Goal: Information Seeking & Learning: Check status

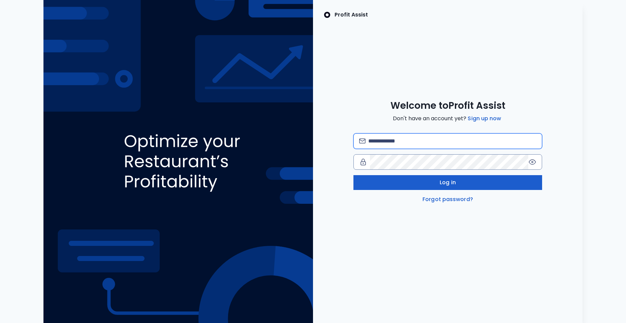
type input "**********"
click at [400, 183] on button "Log in" at bounding box center [447, 182] width 189 height 15
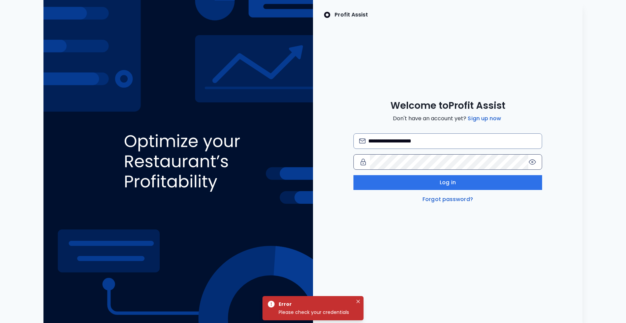
click at [534, 160] on icon at bounding box center [532, 162] width 7 height 5
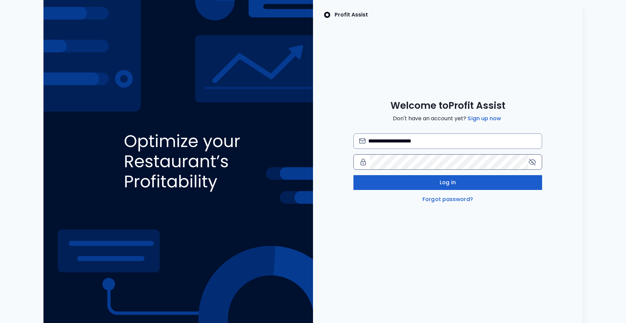
click at [408, 184] on button "Log in" at bounding box center [447, 182] width 189 height 15
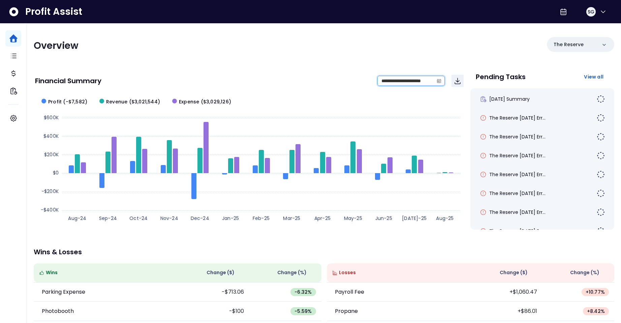
click at [418, 85] on input "**********" at bounding box center [406, 80] width 56 height 9
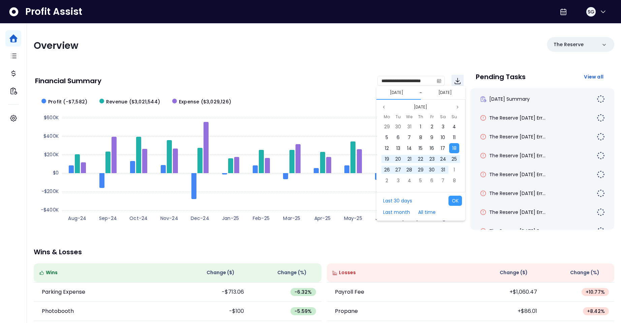
click at [389, 110] on div "[DATE]" at bounding box center [421, 107] width 82 height 8
click at [386, 109] on button "Previous month" at bounding box center [384, 107] width 8 height 8
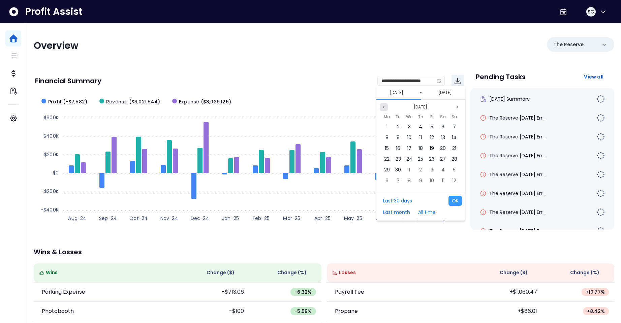
click at [386, 109] on button "Previous month" at bounding box center [384, 107] width 8 height 8
click at [455, 109] on button "Next month" at bounding box center [457, 107] width 8 height 8
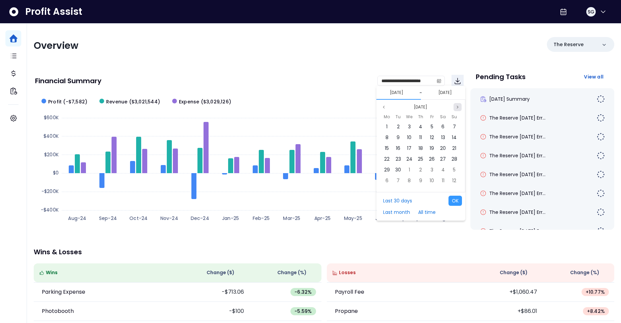
click at [455, 109] on button "Next month" at bounding box center [457, 107] width 8 height 8
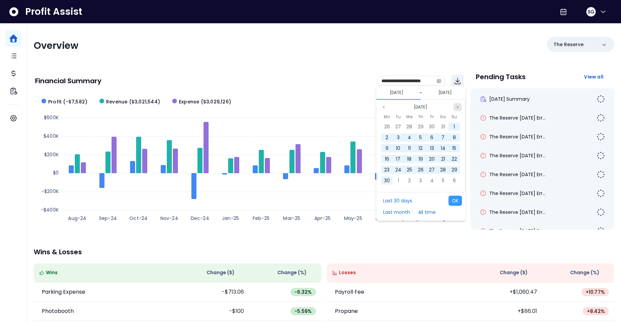
click at [455, 109] on button "Next month" at bounding box center [457, 107] width 8 height 8
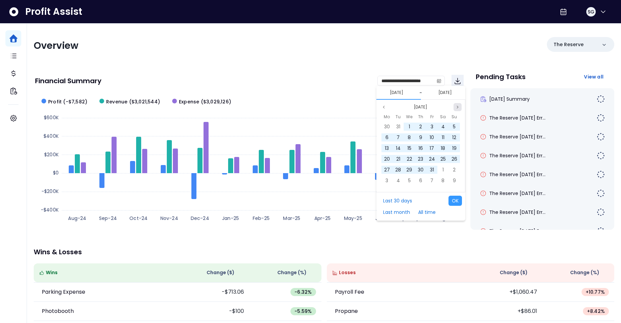
click at [455, 109] on button "Next month" at bounding box center [457, 107] width 8 height 8
click at [381, 107] on button "Previous month" at bounding box center [384, 107] width 8 height 8
click at [409, 127] on span "1" at bounding box center [409, 126] width 1 height 7
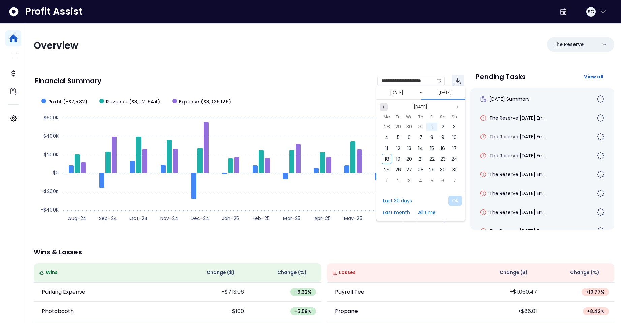
click at [385, 107] on icon "page previous" at bounding box center [384, 107] width 4 height 4
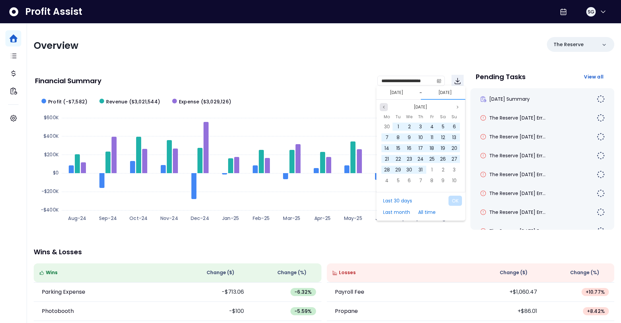
click at [385, 107] on icon "page previous" at bounding box center [384, 107] width 4 height 4
click at [410, 168] on span "30" at bounding box center [409, 169] width 6 height 7
click at [430, 78] on input "**********" at bounding box center [406, 80] width 56 height 9
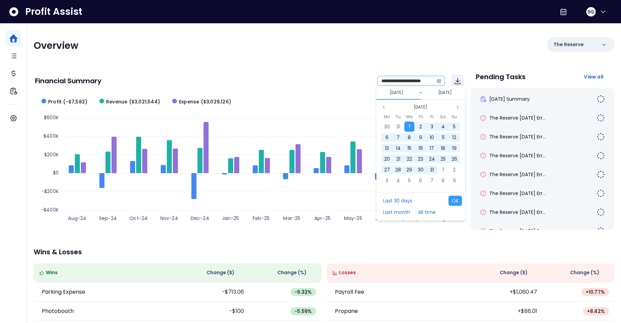
click at [437, 83] on icon "calendar" at bounding box center [439, 80] width 5 height 5
click at [439, 82] on icon "calendar" at bounding box center [439, 80] width 5 height 5
click at [439, 82] on icon "calendar" at bounding box center [439, 81] width 4 height 2
click at [438, 81] on icon "calendar" at bounding box center [439, 80] width 5 height 5
click at [436, 82] on span at bounding box center [438, 80] width 11 height 9
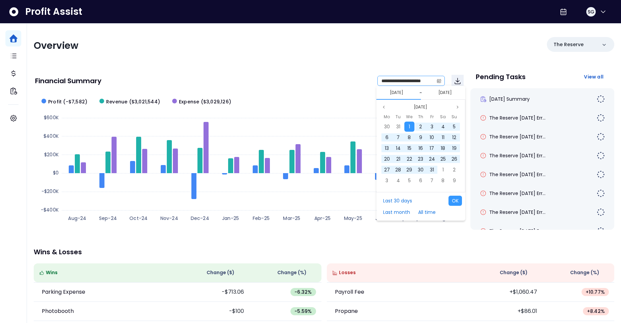
click at [438, 82] on icon "calendar" at bounding box center [439, 80] width 5 height 5
click at [442, 93] on button "[DATE]" at bounding box center [445, 93] width 19 height 8
click at [384, 108] on icon "page previous" at bounding box center [384, 107] width 4 height 4
click at [386, 182] on span "31" at bounding box center [387, 180] width 4 height 7
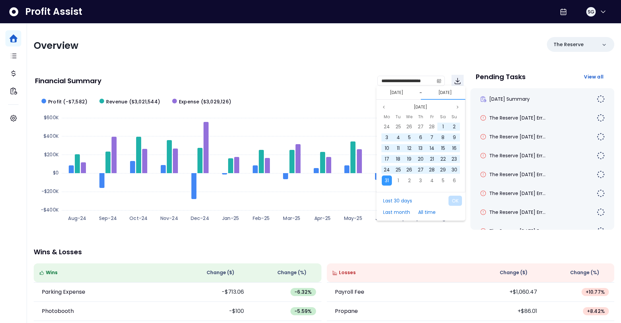
click at [445, 57] on div "**********" at bounding box center [324, 224] width 594 height 400
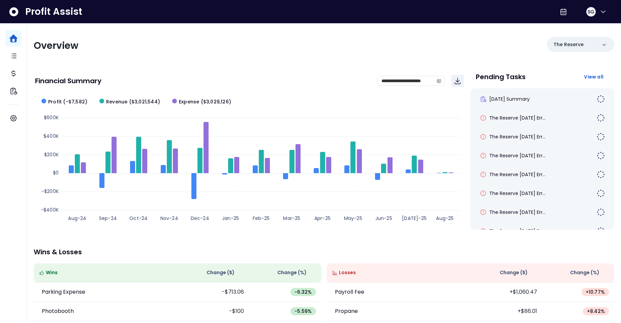
click at [425, 105] on rect at bounding box center [249, 159] width 428 height 135
click at [458, 82] on icon "Download" at bounding box center [457, 81] width 8 height 8
drag, startPoint x: 383, startPoint y: 106, endPoint x: 386, endPoint y: 102, distance: 5.3
click at [383, 106] on rect at bounding box center [249, 159] width 428 height 135
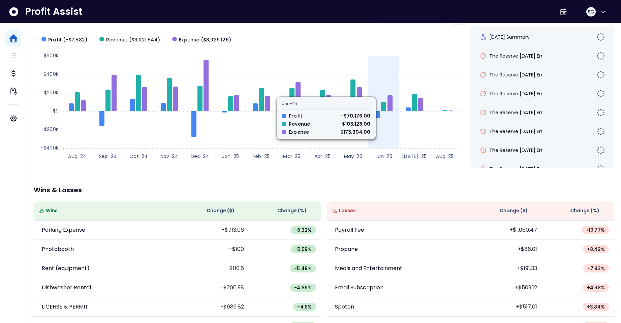
scroll to position [33, 0]
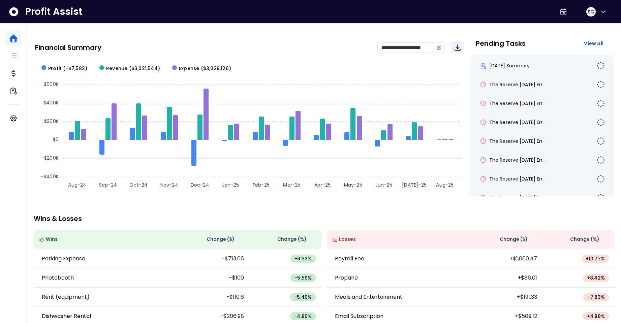
click at [203, 183] on text "Dec-24" at bounding box center [200, 185] width 19 height 7
drag, startPoint x: 237, startPoint y: 182, endPoint x: 221, endPoint y: 126, distance: 58.7
click at [234, 171] on icon "Created with Highcharts 11.4.8 Aug-24 Sep-24 Oct-24 Nov-24 Dec-24 Jan-25 Feb-25…" at bounding box center [249, 126] width 428 height 135
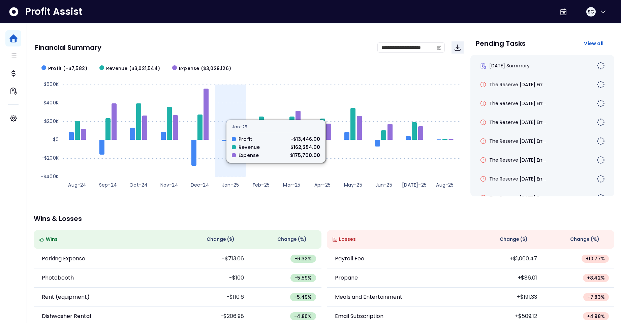
click at [220, 122] on icon at bounding box center [261, 122] width 398 height 0
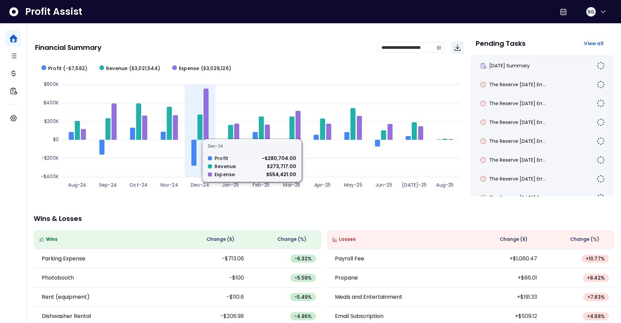
click at [213, 106] on rect at bounding box center [249, 126] width 428 height 135
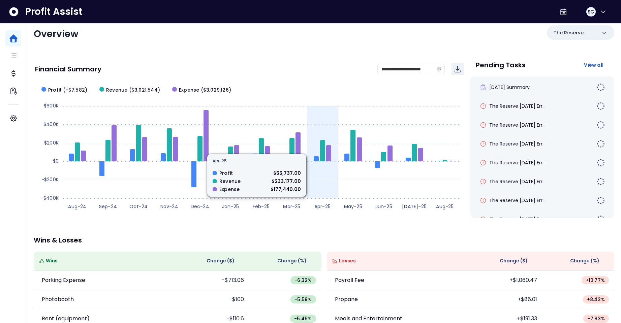
scroll to position [0, 0]
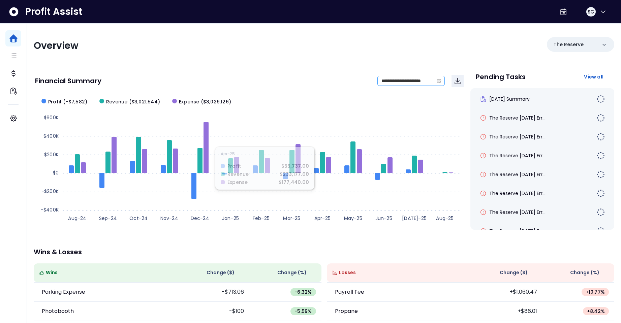
click at [436, 83] on span at bounding box center [438, 80] width 11 height 9
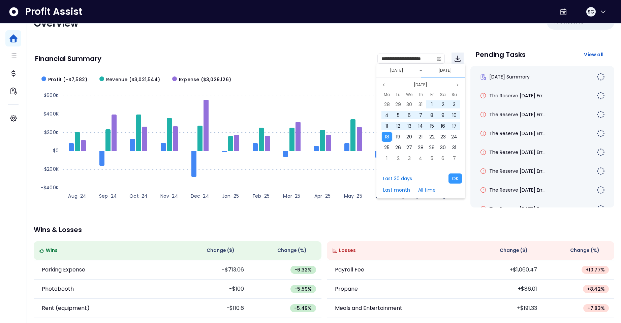
scroll to position [34, 0]
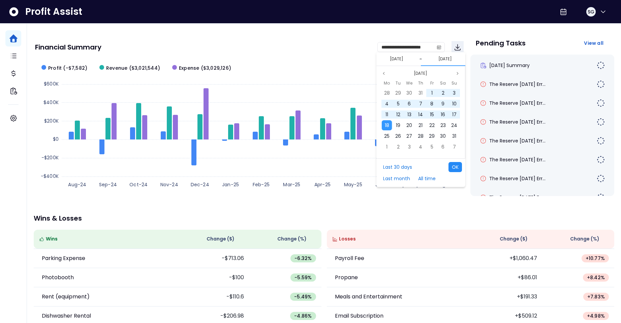
click at [459, 170] on button "OK" at bounding box center [454, 167] width 13 height 10
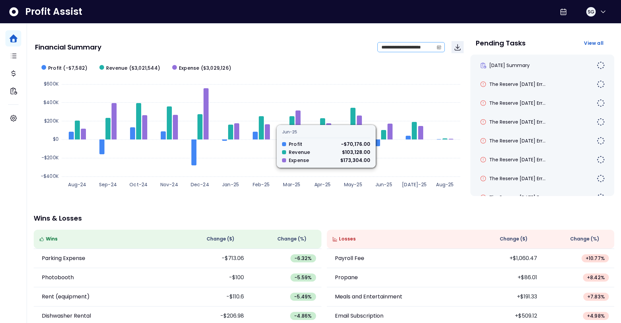
click at [442, 48] on span at bounding box center [438, 46] width 11 height 9
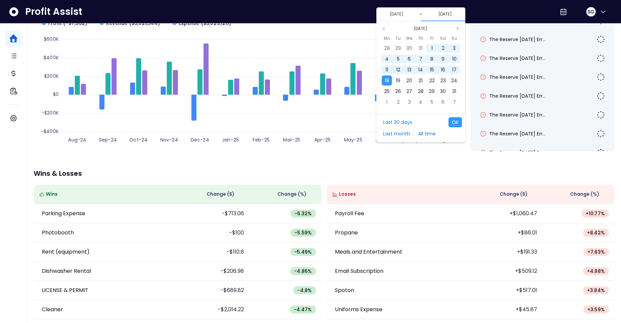
scroll to position [67, 0]
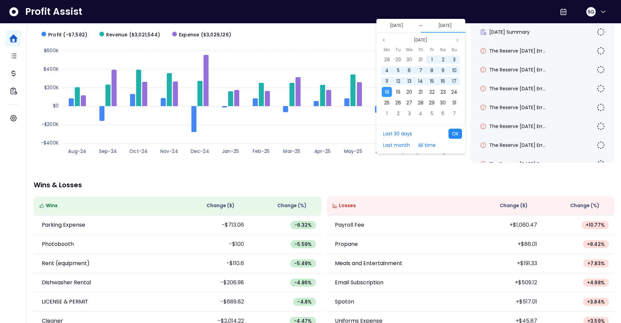
click at [455, 132] on button "OK" at bounding box center [454, 134] width 13 height 10
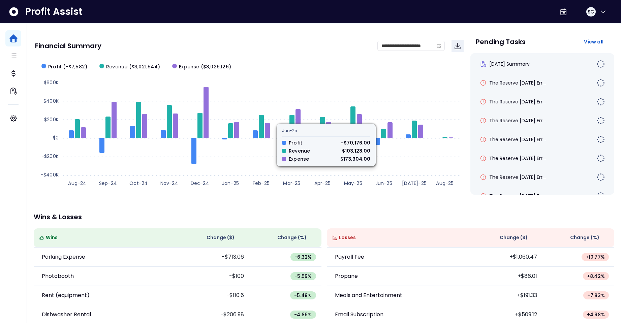
scroll to position [0, 0]
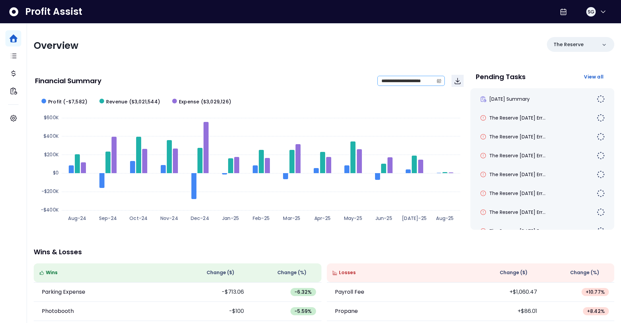
drag, startPoint x: 438, startPoint y: 78, endPoint x: 435, endPoint y: 83, distance: 5.8
click at [438, 79] on span at bounding box center [438, 80] width 11 height 9
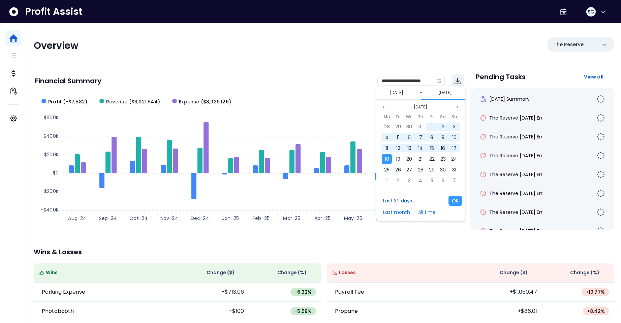
click at [391, 202] on button "Last 30 days" at bounding box center [398, 201] width 36 height 10
click at [390, 201] on button "Last 30 days" at bounding box center [398, 201] width 36 height 10
click at [388, 209] on button "Last month" at bounding box center [397, 212] width 34 height 10
click at [389, 209] on button "Last month" at bounding box center [397, 212] width 34 height 10
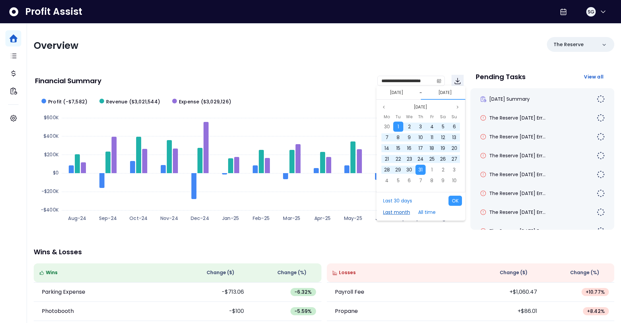
drag, startPoint x: 389, startPoint y: 209, endPoint x: 393, endPoint y: 209, distance: 4.4
click at [390, 209] on button "Last month" at bounding box center [397, 212] width 34 height 10
click at [457, 199] on button "OK" at bounding box center [454, 201] width 13 height 10
type input "**********"
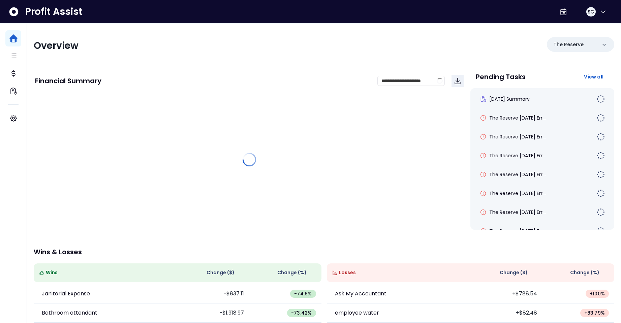
scroll to position [267, 0]
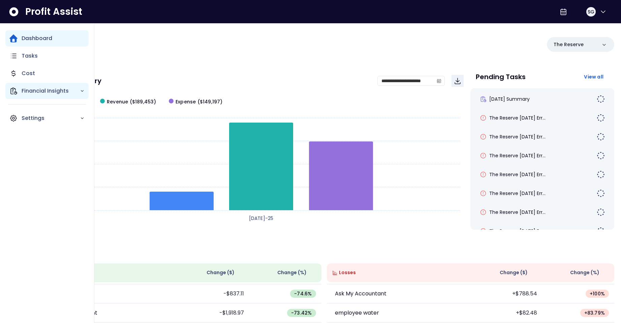
click at [50, 90] on p "Financial Insights" at bounding box center [51, 91] width 58 height 8
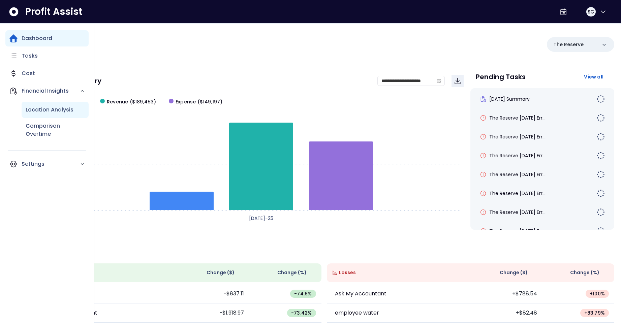
click at [51, 111] on p "Location Analysis" at bounding box center [50, 110] width 48 height 8
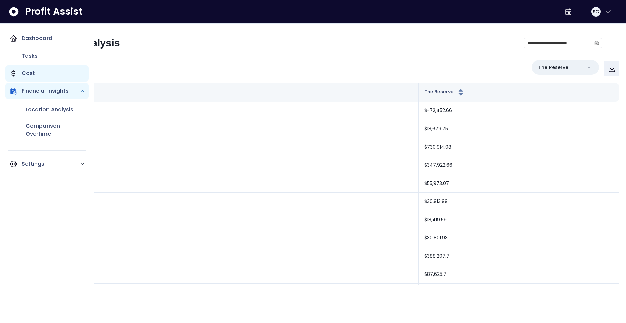
click at [22, 71] on p "Cost" at bounding box center [28, 73] width 13 height 8
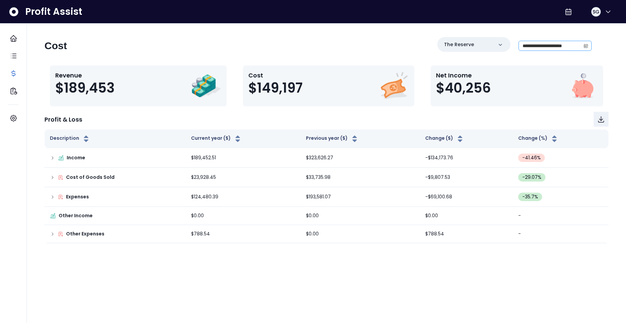
click at [587, 46] on icon "calendar" at bounding box center [585, 45] width 5 height 5
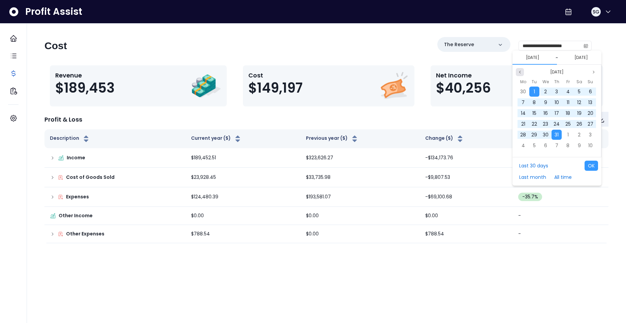
click at [521, 73] on icon "page previous" at bounding box center [520, 72] width 4 height 4
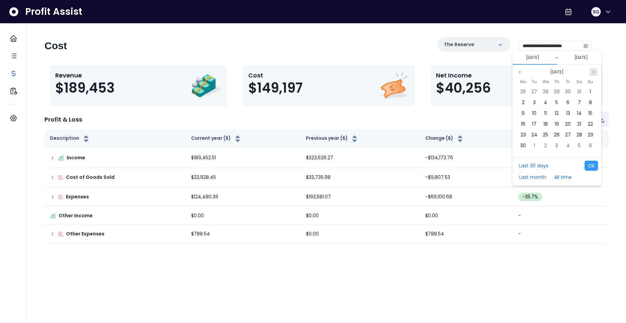
click at [594, 70] on icon "page next" at bounding box center [593, 72] width 4 height 4
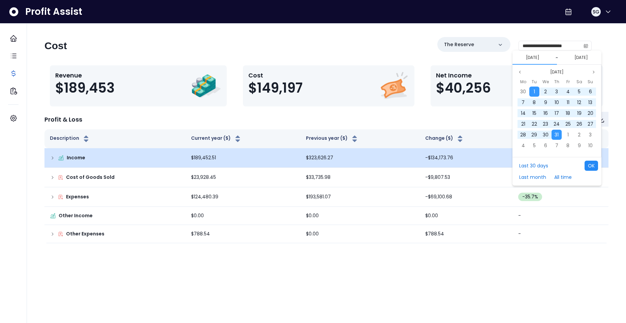
click at [592, 167] on button "OK" at bounding box center [590, 166] width 13 height 10
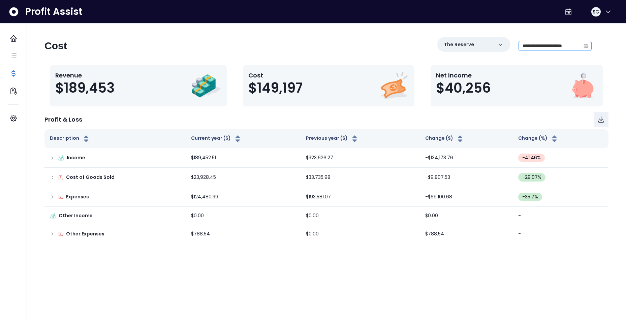
click at [587, 47] on icon "calendar" at bounding box center [585, 45] width 5 height 5
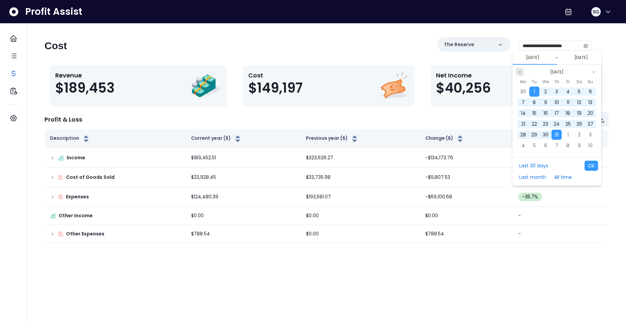
click at [518, 71] on icon "page previous" at bounding box center [520, 72] width 4 height 4
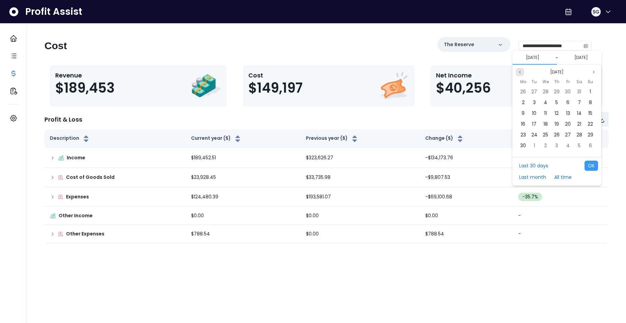
click at [518, 71] on icon "page previous" at bounding box center [520, 72] width 4 height 4
click at [521, 71] on icon "page previous" at bounding box center [520, 72] width 4 height 4
click at [521, 72] on icon "page previous" at bounding box center [520, 72] width 4 height 4
click at [524, 74] on div "[DATE]" at bounding box center [557, 72] width 82 height 8
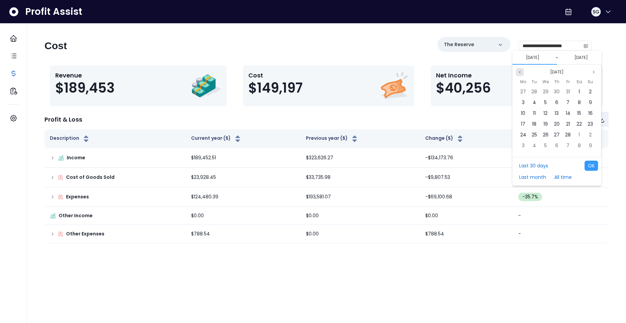
click at [518, 73] on icon "page previous" at bounding box center [520, 72] width 4 height 4
click at [547, 90] on div "1" at bounding box center [545, 92] width 10 height 10
click at [584, 56] on button "[DATE]" at bounding box center [581, 58] width 19 height 8
click at [586, 59] on button "[DATE]" at bounding box center [581, 58] width 19 height 8
click at [520, 72] on icon "page previous" at bounding box center [520, 72] width 4 height 4
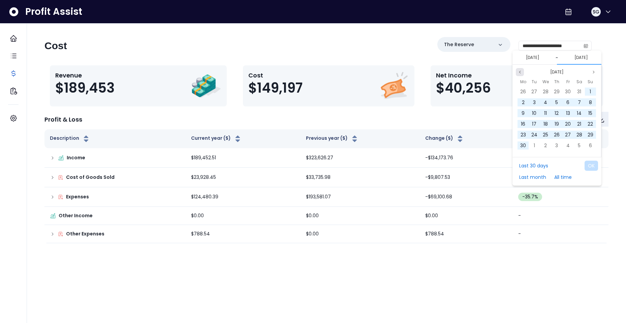
click at [520, 72] on icon "page previous" at bounding box center [520, 72] width 4 height 4
click at [594, 75] on button "Next month" at bounding box center [593, 72] width 8 height 8
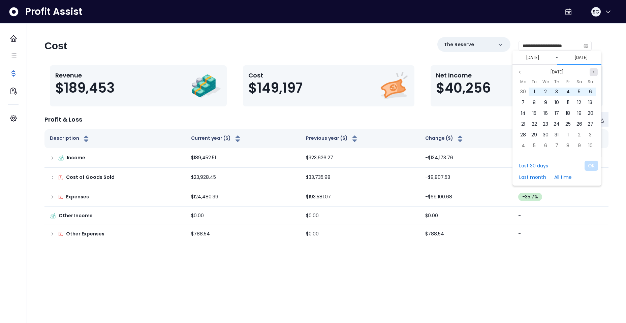
click at [594, 75] on button "Next month" at bounding box center [593, 72] width 8 height 8
click at [514, 72] on div "[DATE]" at bounding box center [556, 72] width 89 height 8
click at [517, 71] on button "Previous month" at bounding box center [520, 72] width 8 height 8
click at [517, 74] on button "Previous month" at bounding box center [520, 72] width 8 height 8
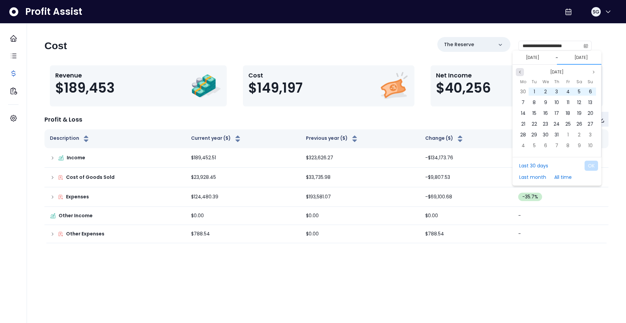
click at [517, 74] on button "Previous month" at bounding box center [520, 72] width 8 height 8
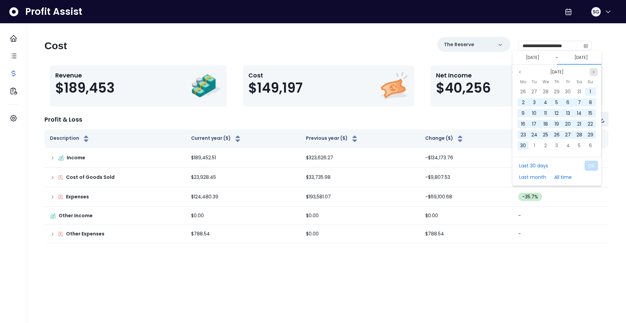
click at [595, 74] on button "Next month" at bounding box center [593, 72] width 8 height 8
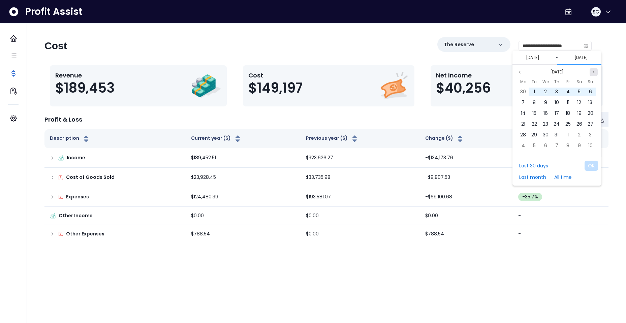
click at [595, 74] on button "Next month" at bounding box center [593, 72] width 8 height 8
click at [520, 74] on button "Previous month" at bounding box center [520, 72] width 8 height 8
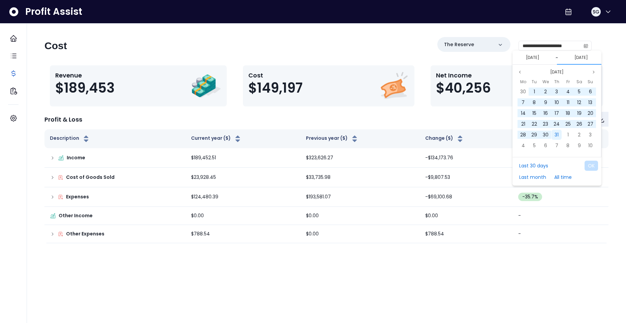
click at [555, 132] on span "31" at bounding box center [556, 134] width 4 height 7
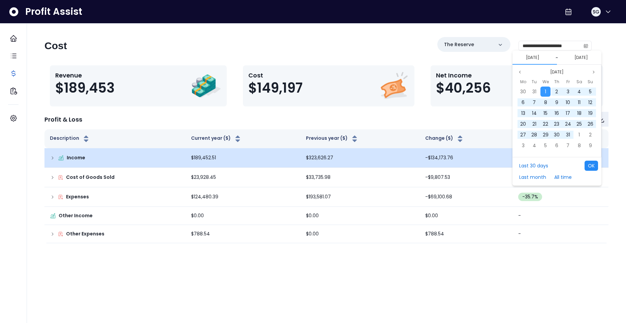
click at [592, 167] on button "OK" at bounding box center [590, 166] width 13 height 10
type input "**********"
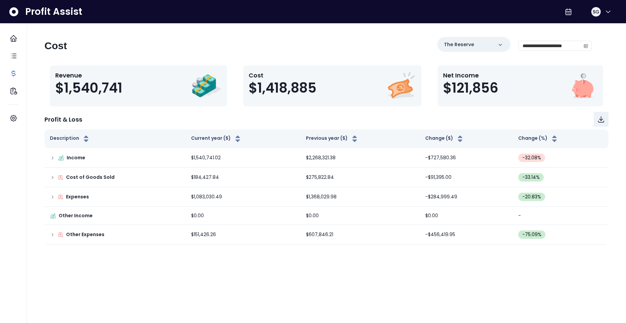
drag, startPoint x: 97, startPoint y: 195, endPoint x: 66, endPoint y: 261, distance: 72.8
click at [66, 251] on html "**********" at bounding box center [313, 125] width 626 height 251
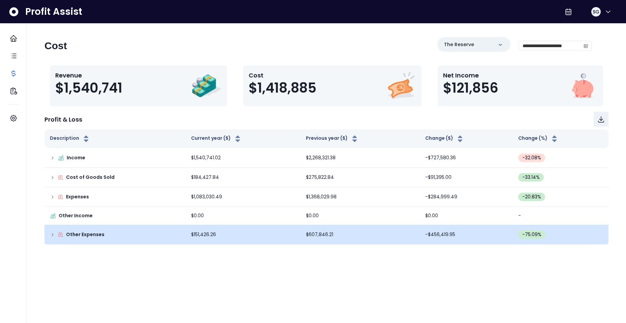
click at [51, 234] on icon at bounding box center [52, 234] width 5 height 5
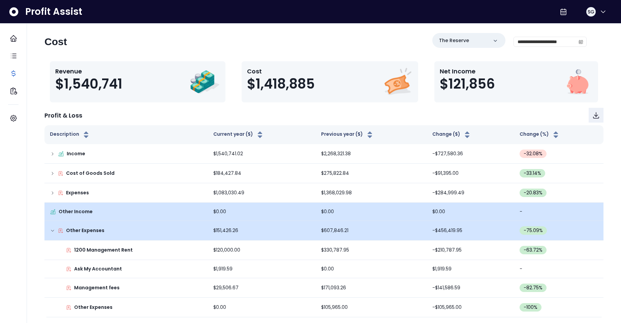
scroll to position [5, 0]
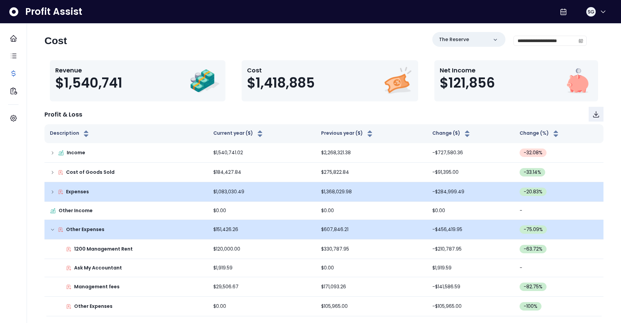
click at [50, 192] on icon at bounding box center [52, 191] width 5 height 5
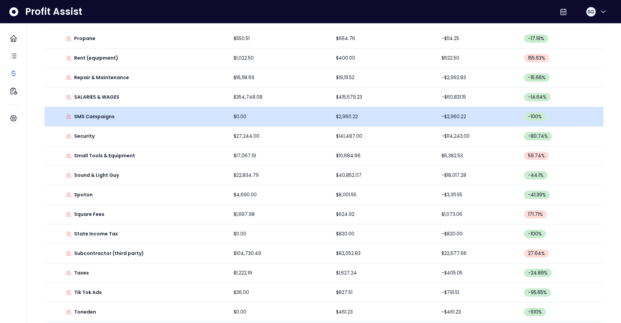
scroll to position [1145, 0]
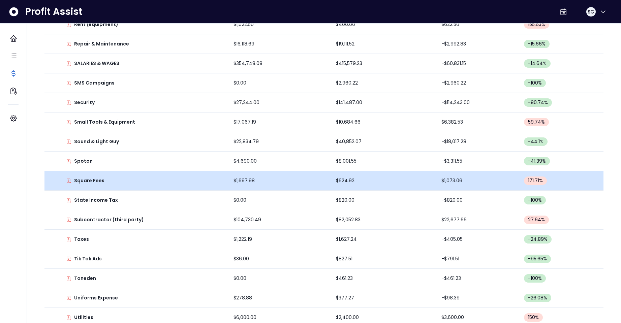
drag, startPoint x: 110, startPoint y: 180, endPoint x: 105, endPoint y: 181, distance: 5.2
click at [109, 180] on div "Square Fees" at bounding box center [136, 180] width 173 height 7
click at [96, 182] on p "Square Fees" at bounding box center [89, 180] width 30 height 7
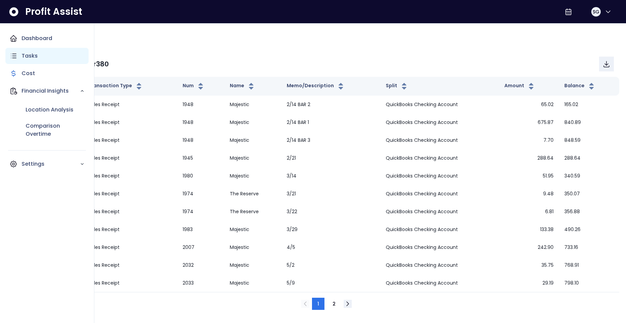
click at [22, 56] on p "Tasks" at bounding box center [30, 56] width 16 height 8
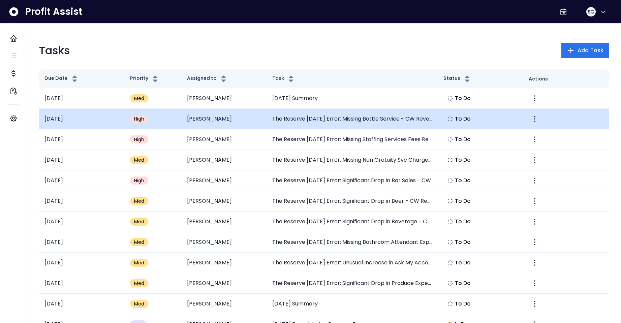
click at [354, 120] on td "The Reserve [DATE] Error: Missing Bottle Service - CW Revenue" at bounding box center [352, 119] width 171 height 21
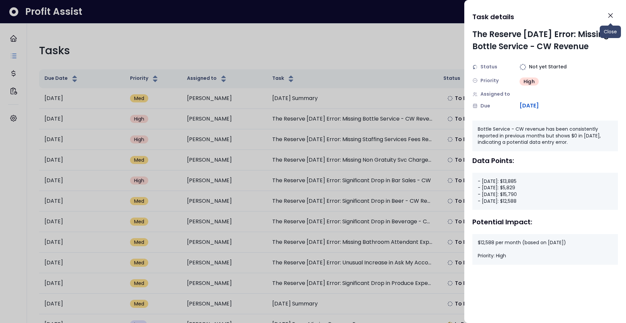
click at [607, 16] on icon "Close" at bounding box center [610, 15] width 8 height 8
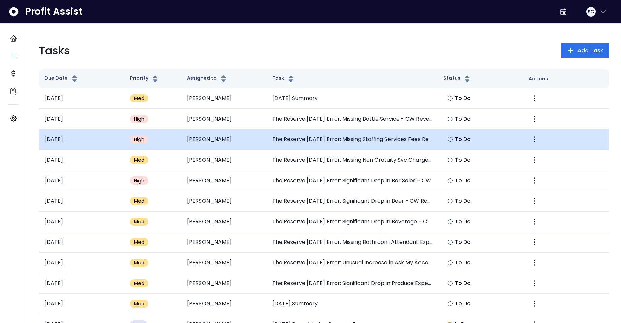
click at [398, 141] on td "The Reserve [DATE] Error: Missing Staffing Services Fees Revenue" at bounding box center [352, 139] width 171 height 21
